Goal: Task Accomplishment & Management: Complete application form

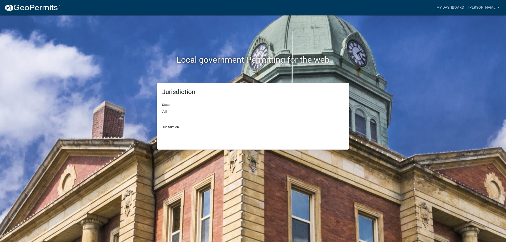
click at [206, 115] on select "All [US_STATE] [US_STATE] [US_STATE] [US_STATE] [US_STATE] [US_STATE] [US_STATE…" at bounding box center [253, 112] width 182 height 11
select select "[US_STATE]"
click at [162, 107] on select "All [US_STATE] [US_STATE] [US_STATE] [US_STATE] [US_STATE] [US_STATE] [US_STATE…" at bounding box center [253, 112] width 182 height 11
click at [186, 135] on select "City of [GEOGRAPHIC_DATA], [US_STATE] City of [GEOGRAPHIC_DATA], [US_STATE] Cit…" at bounding box center [253, 134] width 182 height 11
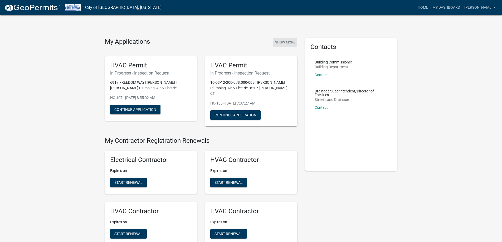
click at [297, 41] on button "Show More" at bounding box center [285, 42] width 24 height 9
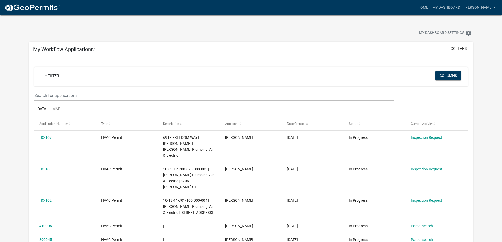
click at [31, 11] on img at bounding box center [32, 8] width 56 height 8
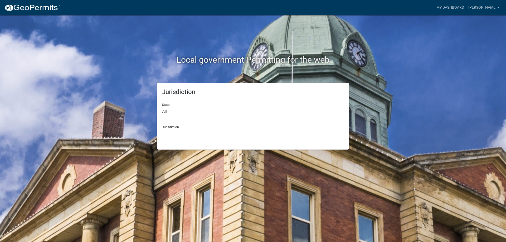
click at [189, 109] on select "All [US_STATE] [US_STATE] [US_STATE] [US_STATE] [US_STATE] [US_STATE] [US_STATE…" at bounding box center [253, 112] width 182 height 11
select select "[US_STATE]"
click at [162, 107] on select "All [US_STATE] [US_STATE] [US_STATE] [US_STATE] [US_STATE] [US_STATE] [US_STATE…" at bounding box center [253, 112] width 182 height 11
click at [179, 136] on select "City of [GEOGRAPHIC_DATA], [US_STATE] City of [GEOGRAPHIC_DATA], [US_STATE] Cit…" at bounding box center [253, 134] width 182 height 11
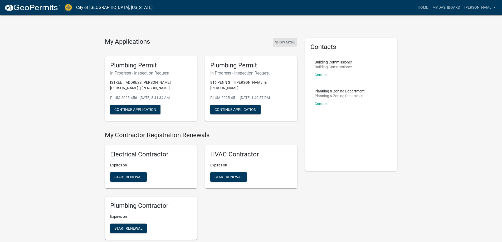
click at [286, 43] on button "Show More" at bounding box center [285, 42] width 24 height 9
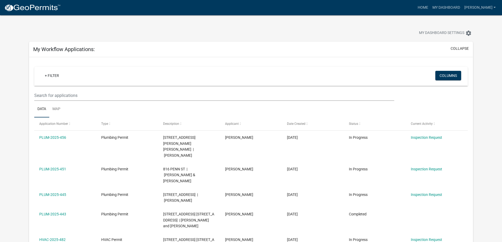
click at [41, 10] on img at bounding box center [32, 8] width 56 height 8
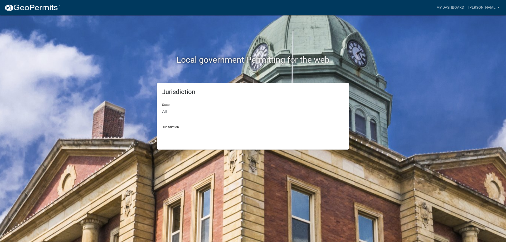
click at [178, 107] on select "All [US_STATE] [US_STATE] [US_STATE] [US_STATE] [US_STATE] [US_STATE] [US_STATE…" at bounding box center [253, 112] width 182 height 11
select select "[US_STATE]"
click at [162, 107] on select "All [US_STATE] [US_STATE] [US_STATE] [US_STATE] [US_STATE] [US_STATE] [US_STATE…" at bounding box center [253, 112] width 182 height 11
click at [185, 141] on div "Jurisdiction State All [US_STATE] [US_STATE] [US_STATE] [US_STATE] [US_STATE] […" at bounding box center [253, 116] width 193 height 67
click at [188, 137] on select "City of [GEOGRAPHIC_DATA], [US_STATE] City of [GEOGRAPHIC_DATA], [US_STATE] Cit…" at bounding box center [253, 134] width 182 height 11
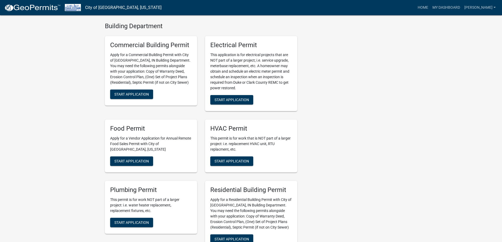
scroll to position [317, 0]
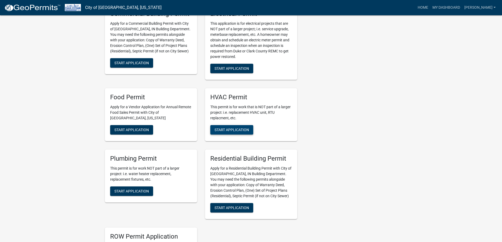
click at [242, 125] on button "Start Application" at bounding box center [231, 129] width 43 height 9
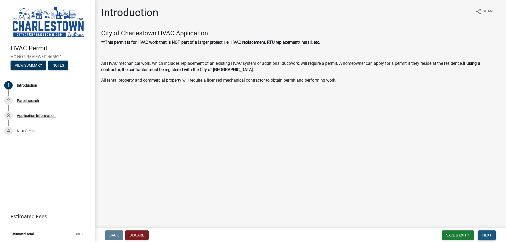
click at [486, 233] on span "Next" at bounding box center [487, 235] width 9 height 4
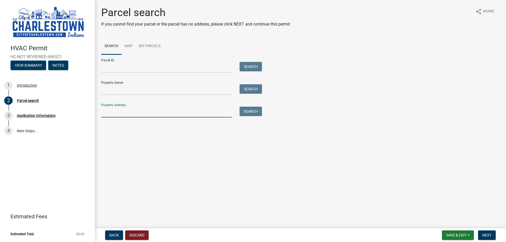
click at [153, 108] on input "Property Address:" at bounding box center [166, 112] width 131 height 11
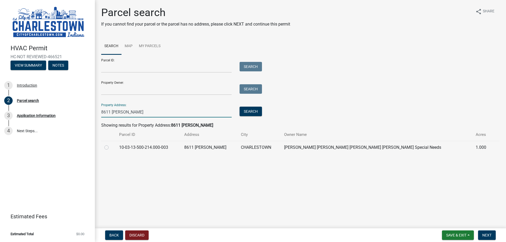
type input "8611 [PERSON_NAME]"
click at [111, 145] on label at bounding box center [111, 145] width 0 height 0
click at [111, 147] on input "radio" at bounding box center [112, 146] width 3 height 3
radio input "true"
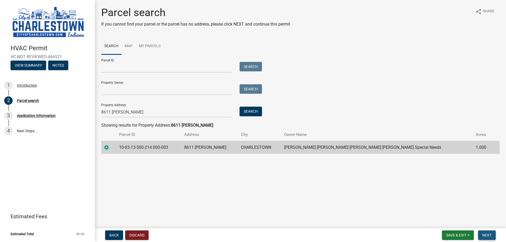
click at [492, 235] on span "Next" at bounding box center [487, 235] width 9 height 4
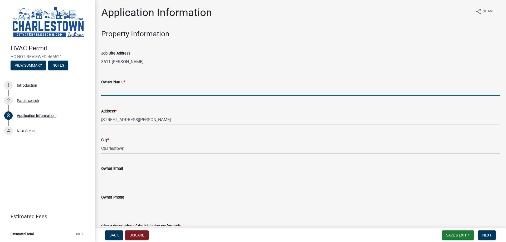
click at [133, 93] on input "Owner Name *" at bounding box center [300, 90] width 399 height 11
type input "p"
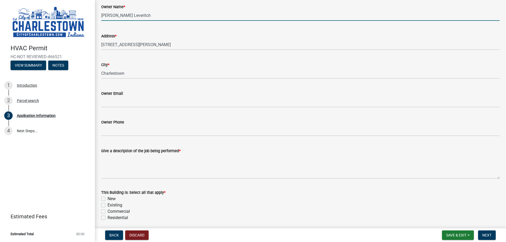
scroll to position [106, 0]
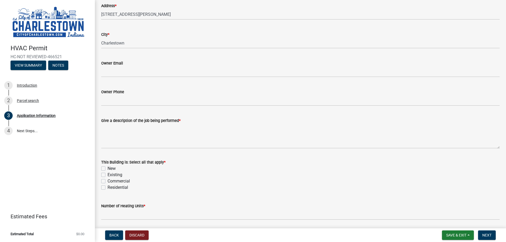
type input "[PERSON_NAME] Leveritch"
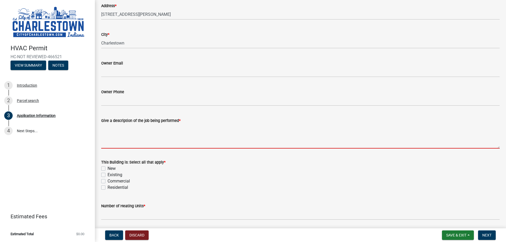
click at [127, 141] on textarea "Give a description of the job being performed *" at bounding box center [300, 136] width 399 height 25
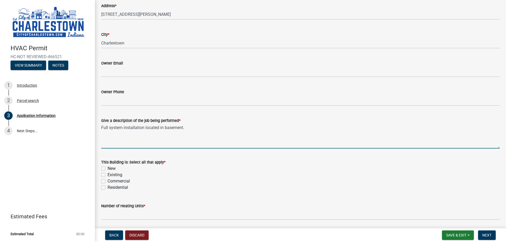
type textarea "Full system installation located in basement."
click at [108, 176] on label "Existing" at bounding box center [115, 175] width 15 height 6
click at [108, 175] on input "Existing" at bounding box center [109, 173] width 3 height 3
checkbox input "true"
checkbox input "false"
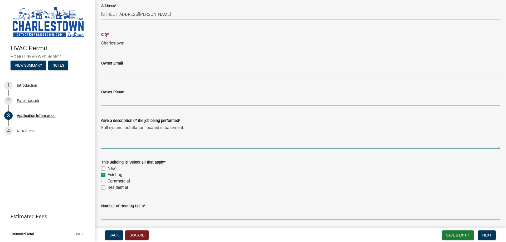
checkbox input "true"
checkbox input "false"
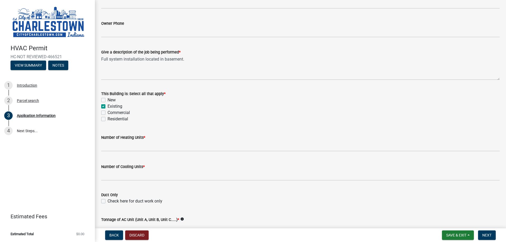
scroll to position [185, 0]
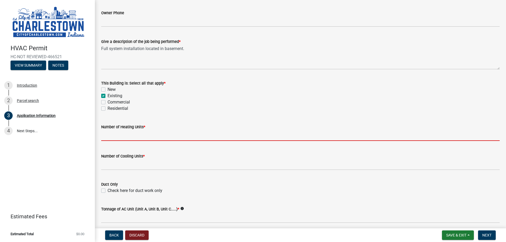
click at [124, 139] on input "text" at bounding box center [300, 135] width 399 height 11
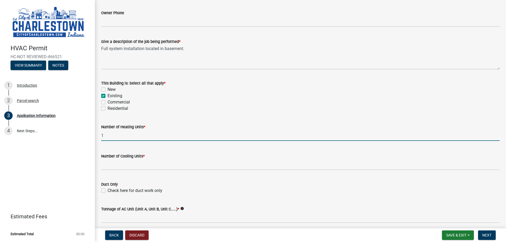
type input "1"
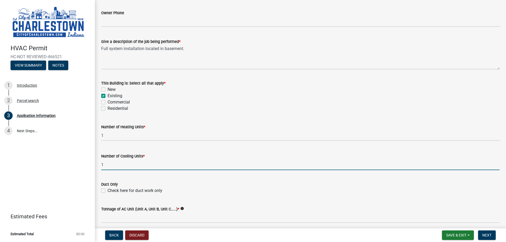
type input "1"
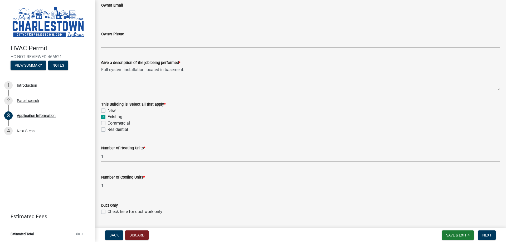
scroll to position [158, 0]
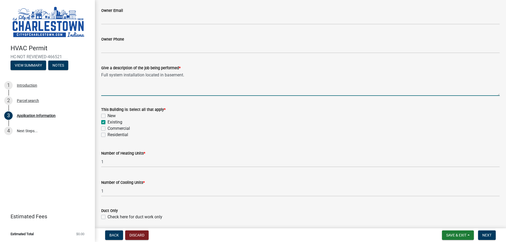
drag, startPoint x: 144, startPoint y: 77, endPoint x: 147, endPoint y: 79, distance: 3.4
click at [144, 77] on textarea "Full system installation located in basement." at bounding box center [300, 83] width 399 height 25
click at [142, 76] on textarea "Full system installatio- air handler & heat pump located in basement." at bounding box center [300, 83] width 399 height 25
click at [246, 74] on textarea "Full system installation- air handler & heat pump located in basement." at bounding box center [300, 83] width 399 height 25
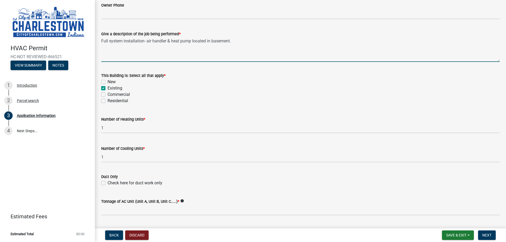
scroll to position [264, 0]
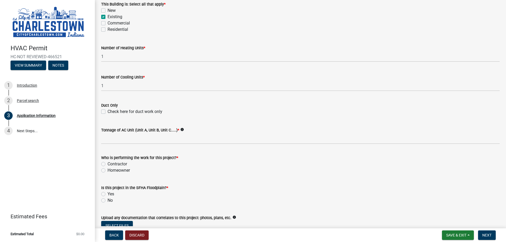
type textarea "Full system installation- air handler & heat pump located in basement."
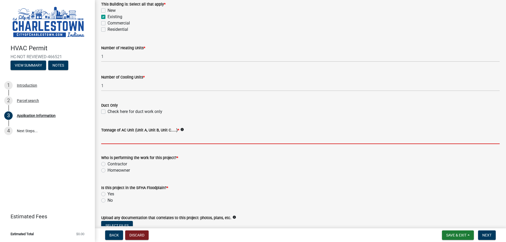
click at [126, 140] on input "Tonnage of AC Unit (Unit A, Unit B, Unit C.....) *" at bounding box center [300, 138] width 399 height 11
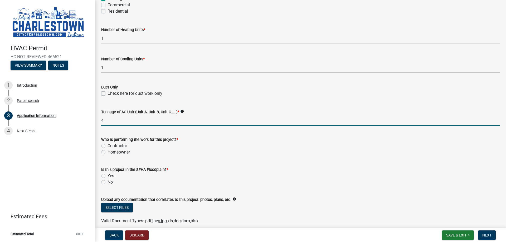
scroll to position [290, 0]
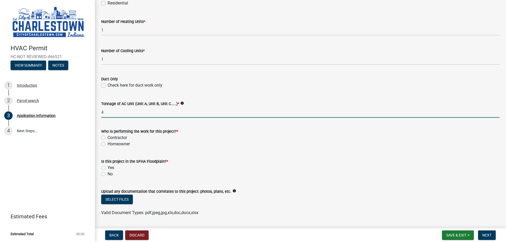
type input "4"
click at [108, 139] on label "Contractor" at bounding box center [118, 138] width 20 height 6
click at [108, 138] on input "Contractor" at bounding box center [109, 136] width 3 height 3
radio input "true"
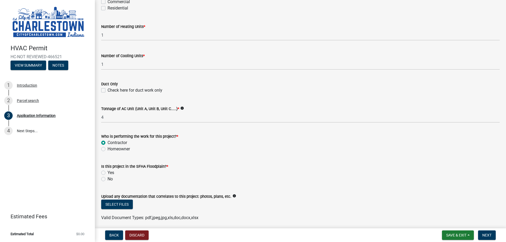
scroll to position [305, 0]
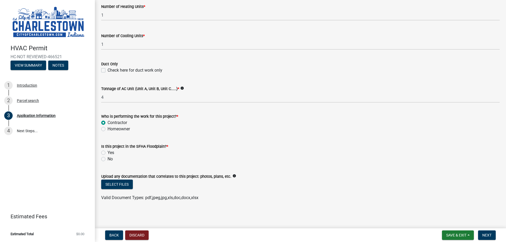
click at [108, 159] on label "No" at bounding box center [110, 159] width 5 height 6
click at [108, 159] on input "No" at bounding box center [109, 157] width 3 height 3
radio input "true"
click at [482, 233] on button "Next" at bounding box center [487, 235] width 18 height 9
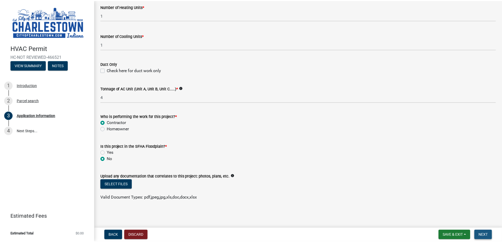
scroll to position [0, 0]
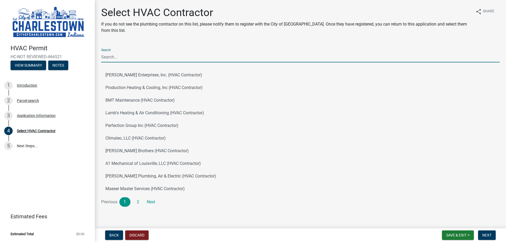
click at [156, 56] on input "Search" at bounding box center [300, 57] width 399 height 11
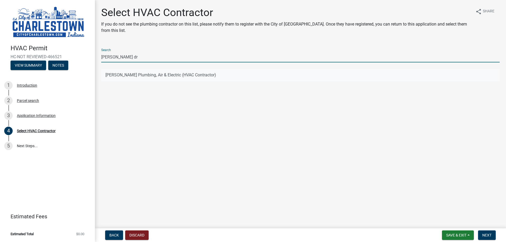
type input "[PERSON_NAME] dr"
click at [121, 71] on button "[PERSON_NAME] Plumbing, Air & Electric (HVAC Contractor)" at bounding box center [300, 75] width 399 height 13
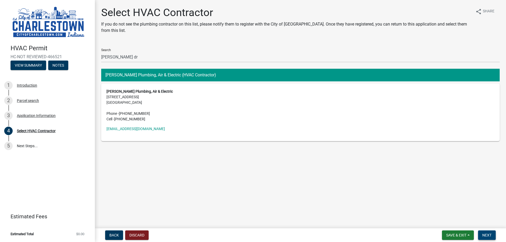
click at [492, 237] on span "Next" at bounding box center [487, 235] width 9 height 4
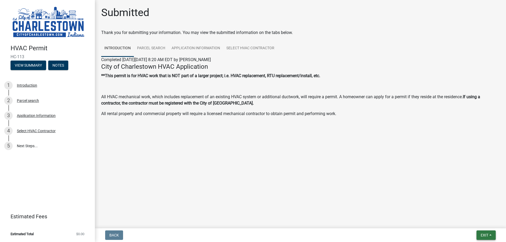
click at [490, 234] on button "Exit" at bounding box center [486, 235] width 19 height 9
click at [472, 223] on button "Save & Exit" at bounding box center [475, 221] width 42 height 13
